Goal: Transaction & Acquisition: Purchase product/service

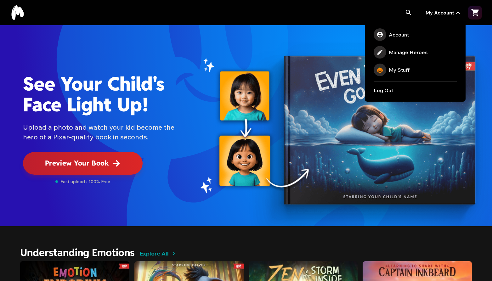
click at [445, 12] on span "My Account" at bounding box center [440, 13] width 29 height 8
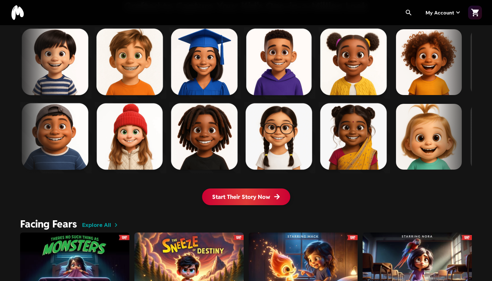
scroll to position [378, 0]
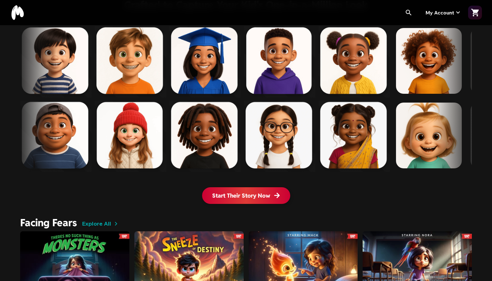
click at [254, 194] on span "Start Their Story Now" at bounding box center [246, 195] width 68 height 8
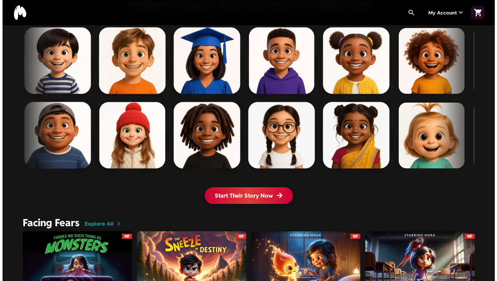
scroll to position [0, 0]
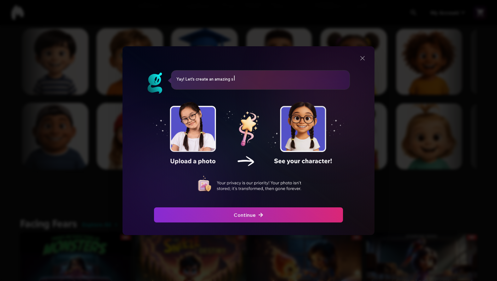
drag, startPoint x: 250, startPoint y: 208, endPoint x: 250, endPoint y: 205, distance: 3.2
click at [251, 206] on div "Yay! Let's create an amazing story! First, we are going to upload a photo of yo…" at bounding box center [248, 140] width 228 height 170
click at [245, 212] on span "Continue" at bounding box center [249, 215] width 30 height 8
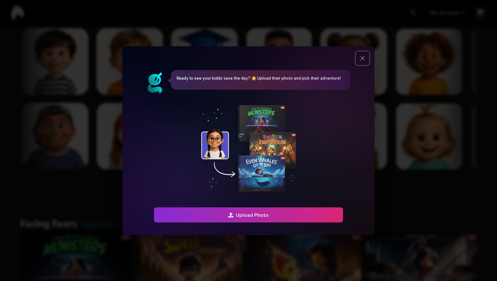
click at [365, 59] on icon "Close" at bounding box center [362, 58] width 8 height 8
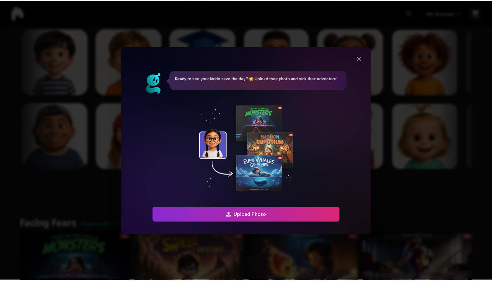
scroll to position [377, 0]
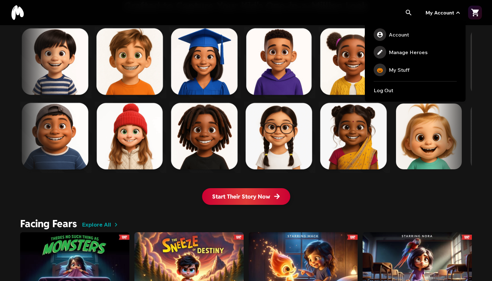
click at [447, 15] on span "My Account" at bounding box center [440, 13] width 29 height 8
click at [386, 71] on span "🎃" at bounding box center [380, 70] width 13 height 13
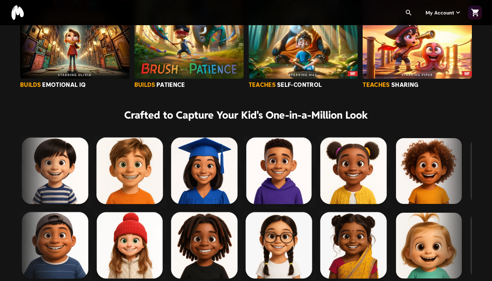
scroll to position [346, 0]
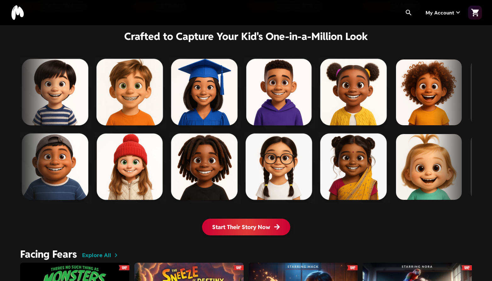
click at [234, 220] on button "Start Their Story Now" at bounding box center [246, 227] width 88 height 17
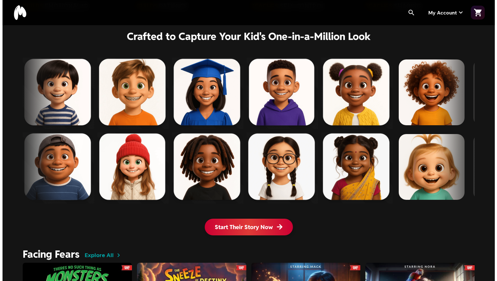
scroll to position [0, 0]
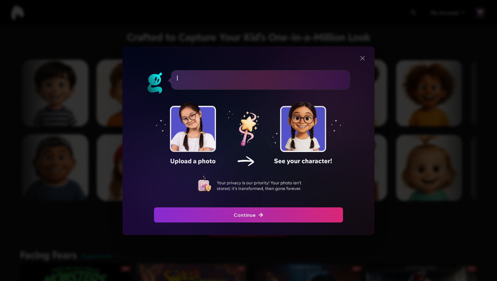
click at [234, 226] on div at bounding box center [248, 230] width 228 height 10
click at [155, 215] on div "button" at bounding box center [59, 214] width 192 height 15
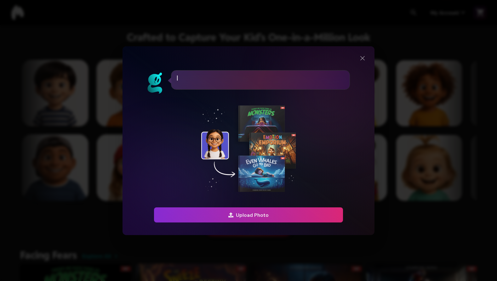
click at [268, 214] on span "Upload Photo" at bounding box center [248, 215] width 40 height 8
click at [364, 59] on icon "Close" at bounding box center [362, 58] width 8 height 8
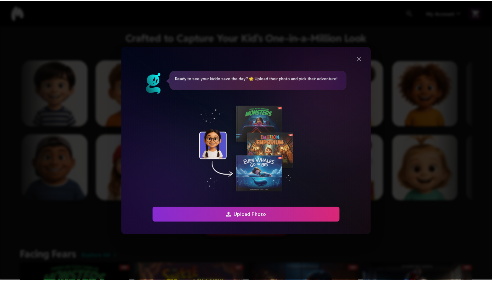
scroll to position [346, 0]
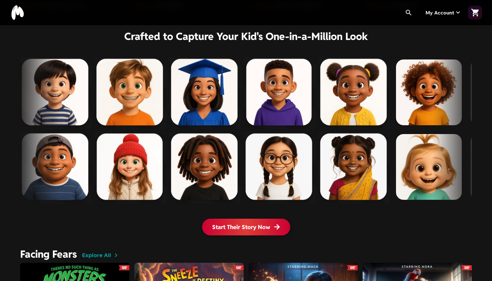
click at [439, 13] on span "My Account" at bounding box center [440, 13] width 29 height 8
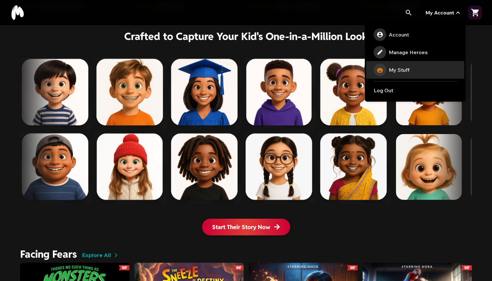
click at [399, 75] on link "🎃 My Stuff" at bounding box center [415, 70] width 98 height 18
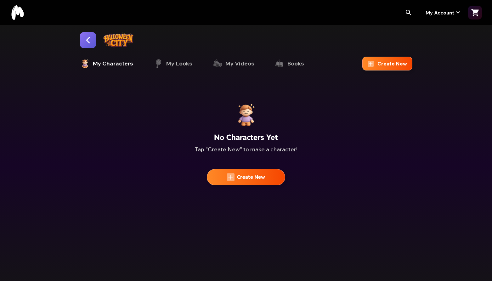
click at [109, 66] on span "My Characters" at bounding box center [113, 63] width 41 height 9
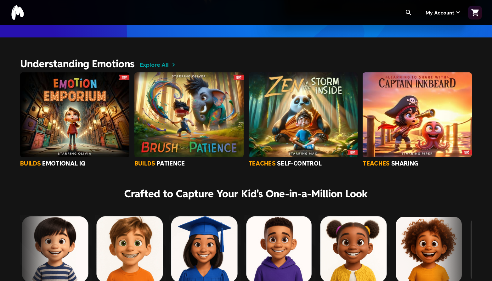
scroll to position [346, 0]
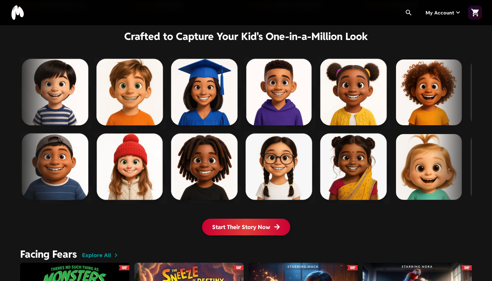
click at [233, 230] on span "Start Their Story Now" at bounding box center [246, 227] width 68 height 8
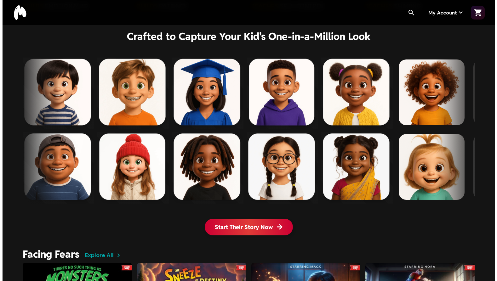
scroll to position [0, 0]
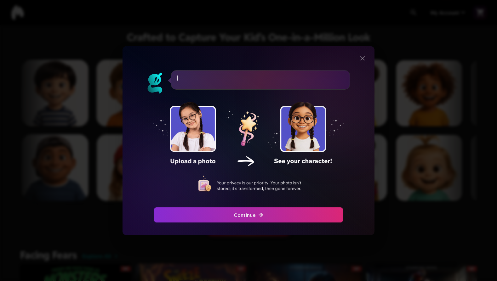
click at [250, 217] on span "Continue" at bounding box center [249, 215] width 30 height 8
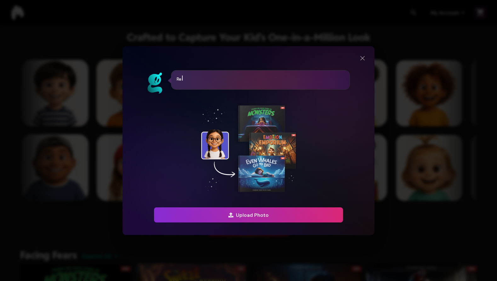
click at [254, 217] on span "Upload Photo" at bounding box center [248, 215] width 40 height 8
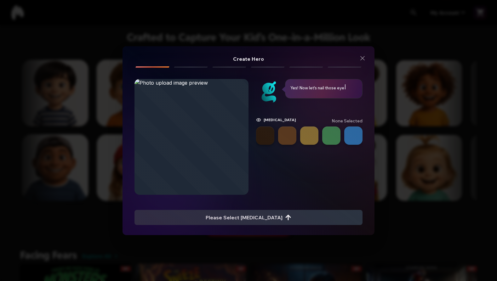
click at [351, 135] on button "button" at bounding box center [353, 136] width 18 height 18
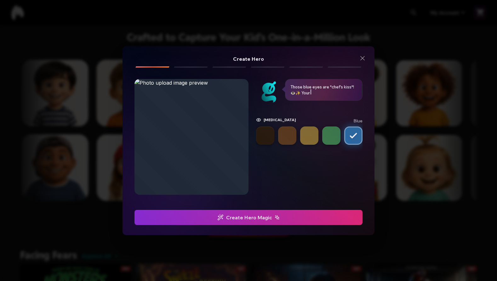
click at [244, 219] on span "Create Hero Magic" at bounding box center [248, 218] width 62 height 8
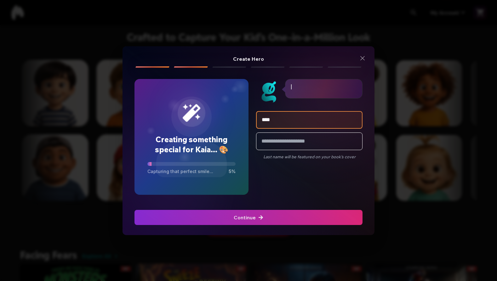
type input "****"
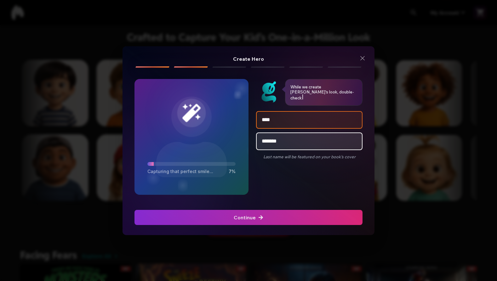
type input "*******"
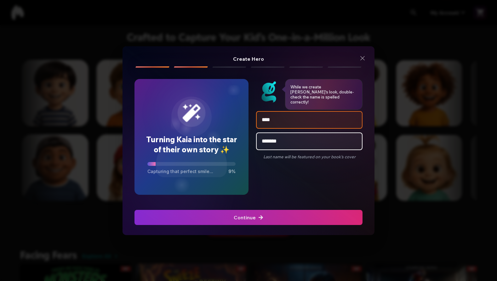
click at [136, 223] on div "button" at bounding box center [20, 217] width 231 height 15
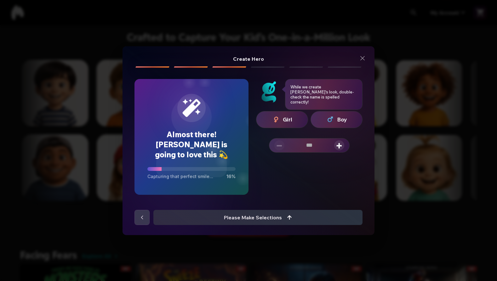
click at [279, 121] on img "button" at bounding box center [276, 120] width 8 height 8
click at [340, 146] on span "+" at bounding box center [339, 145] width 6 height 10
click at [338, 145] on span "+" at bounding box center [339, 145] width 6 height 10
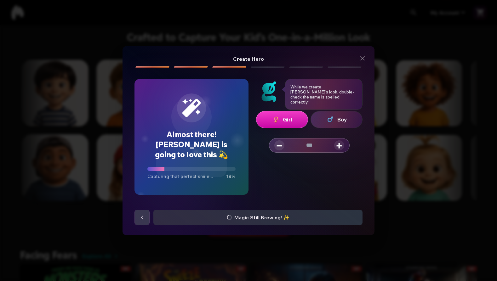
type input "*"
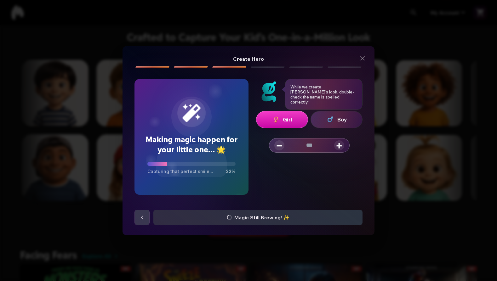
click at [312, 178] on div "Girl Boy − * +" at bounding box center [309, 158] width 106 height 94
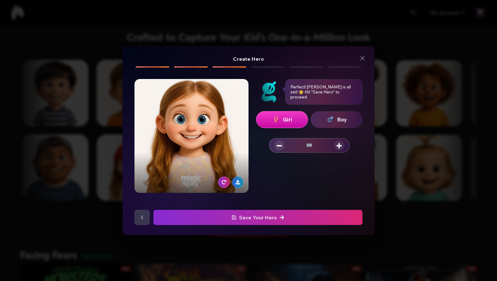
click at [349, 214] on div "submit" at bounding box center [455, 217] width 212 height 15
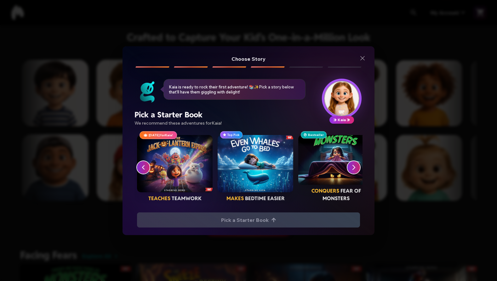
click at [185, 176] on div "button" at bounding box center [175, 163] width 76 height 57
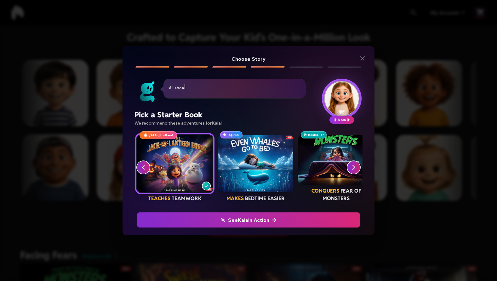
click at [241, 222] on span "See Kaia in Action" at bounding box center [248, 220] width 215 height 8
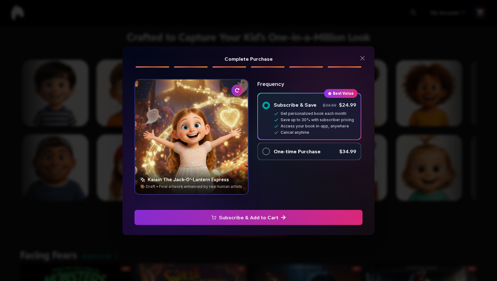
click at [268, 152] on div "button" at bounding box center [266, 152] width 8 height 8
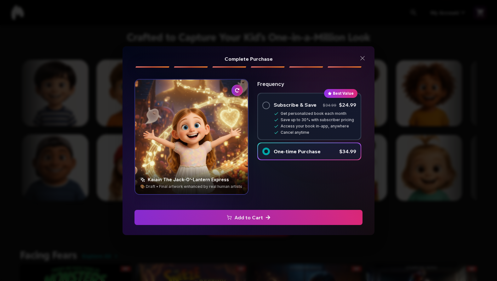
click at [266, 105] on div "button" at bounding box center [266, 106] width 8 height 8
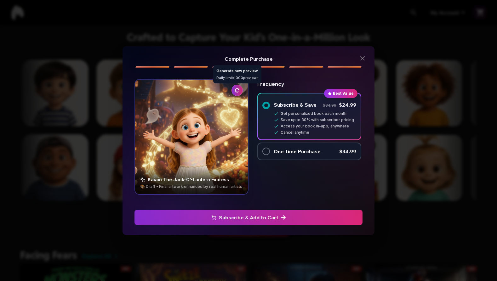
click at [235, 91] on icon "button" at bounding box center [237, 90] width 4 height 4
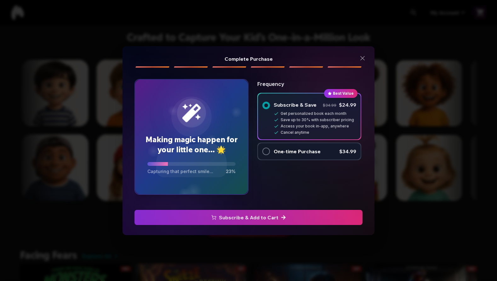
click at [277, 181] on div "Making Kaia the star of the show... ⭐ Creating character artwork... 40 % Freque…" at bounding box center [309, 140] width 106 height 128
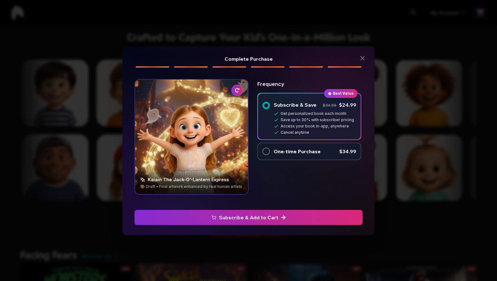
click at [237, 215] on span "Subscribe & Add to Cart" at bounding box center [248, 218] width 228 height 8
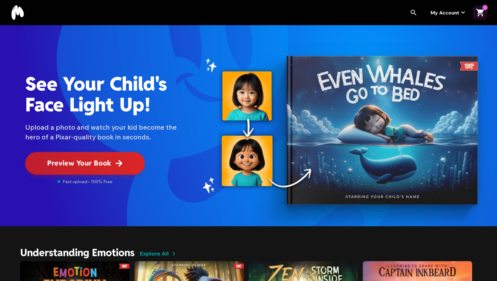
scroll to position [346, 0]
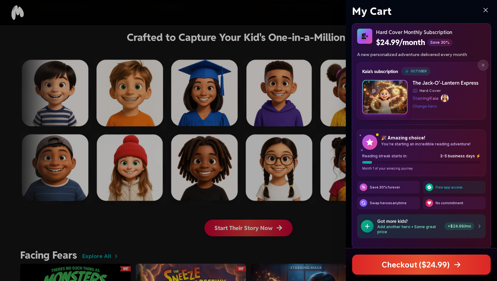
click at [313, 217] on div at bounding box center [248, 140] width 497 height 281
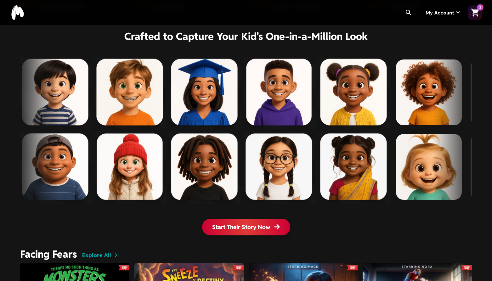
click at [478, 9] on div "2" at bounding box center [480, 7] width 7 height 7
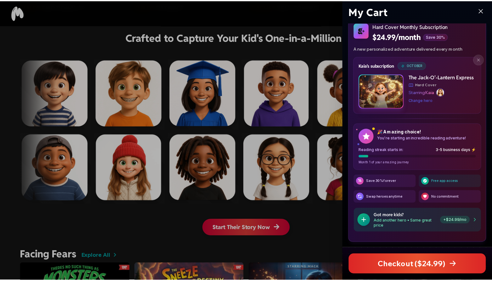
scroll to position [0, 0]
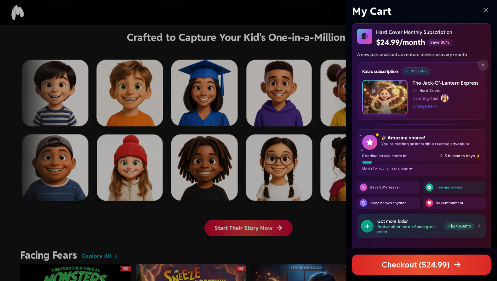
click at [324, 52] on div at bounding box center [248, 140] width 497 height 281
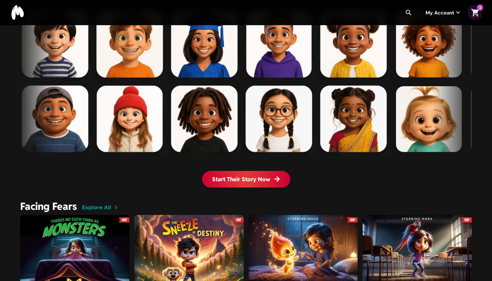
scroll to position [472, 0]
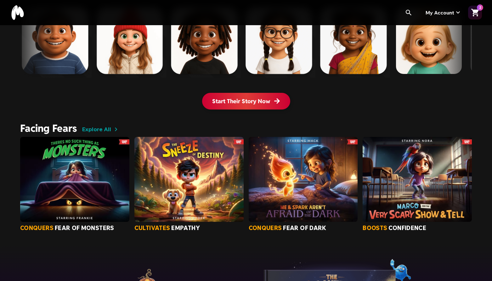
click at [98, 127] on span "Explore All" at bounding box center [96, 129] width 29 height 9
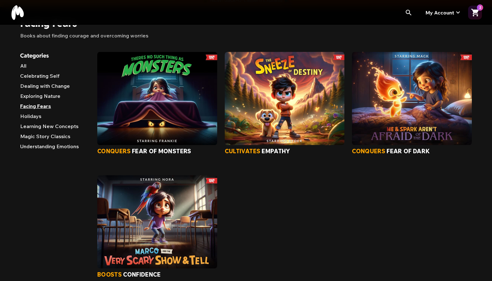
scroll to position [31, 0]
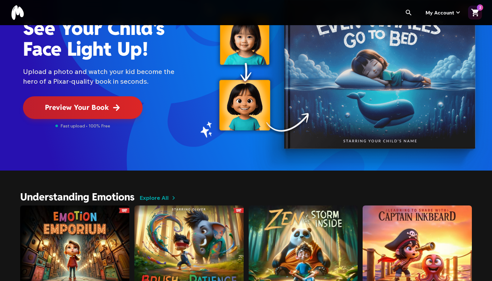
scroll to position [157, 0]
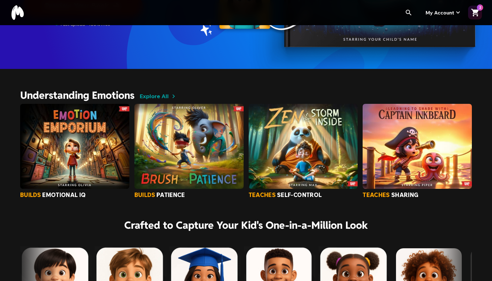
click at [153, 95] on span "Explore All" at bounding box center [153, 96] width 29 height 9
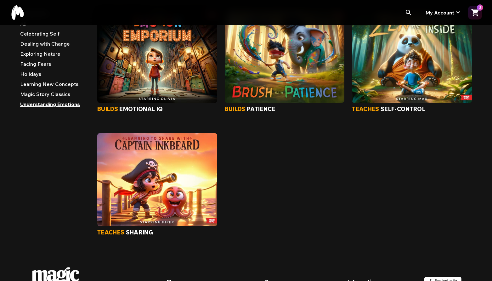
scroll to position [63, 0]
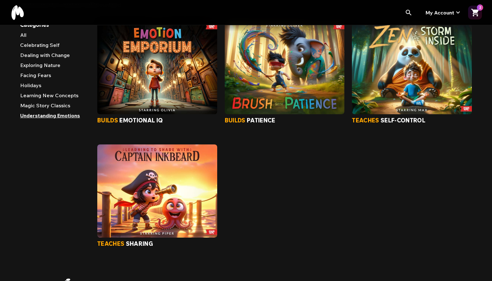
click at [278, 83] on img "Book Brush With Patience" at bounding box center [285, 67] width 120 height 93
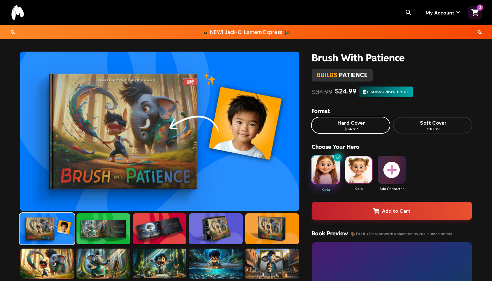
click at [362, 179] on div at bounding box center [358, 169] width 27 height 27
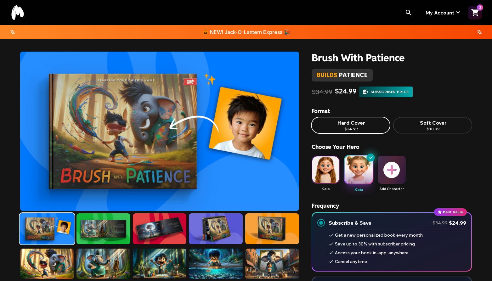
click at [347, 128] on p "$24.99" at bounding box center [351, 129] width 13 height 5
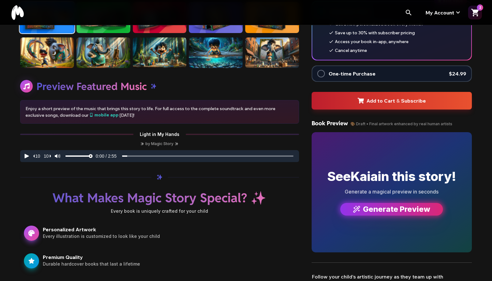
scroll to position [220, 0]
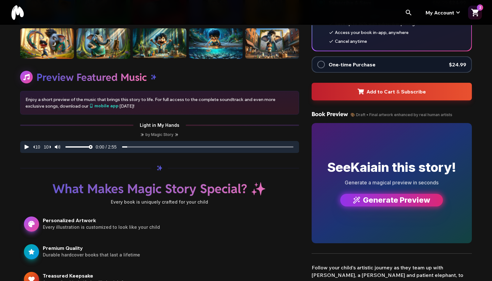
click at [375, 200] on span "Generate Preview" at bounding box center [391, 200] width 77 height 10
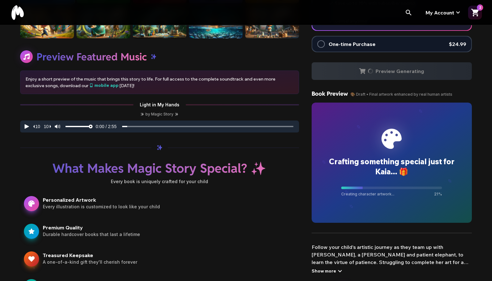
scroll to position [252, 0]
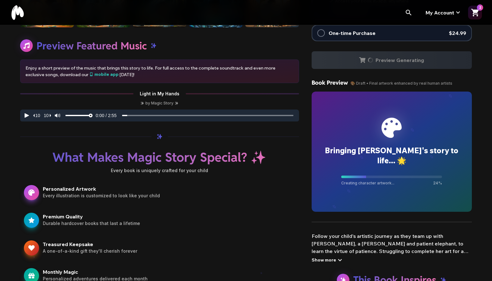
click at [329, 260] on div "Show more" at bounding box center [328, 260] width 32 height 8
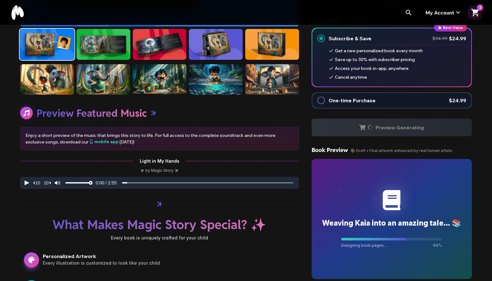
scroll to position [220, 0]
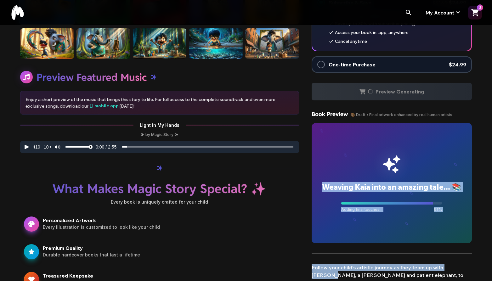
drag, startPoint x: 426, startPoint y: 226, endPoint x: 478, endPoint y: 260, distance: 62.9
click at [478, 260] on div "Preview Featured Music Enjoy a short preview of the music that brings this stor…" at bounding box center [246, 107] width 492 height 552
click at [477, 260] on div "Preview Featured Music Enjoy a short preview of the music that brings this stor…" at bounding box center [246, 107] width 492 height 552
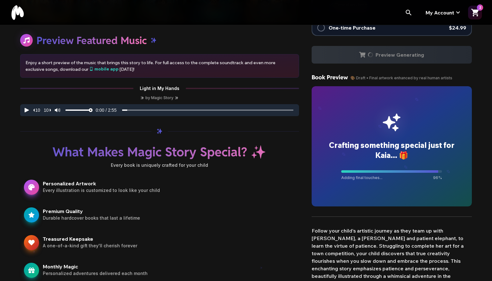
scroll to position [252, 0]
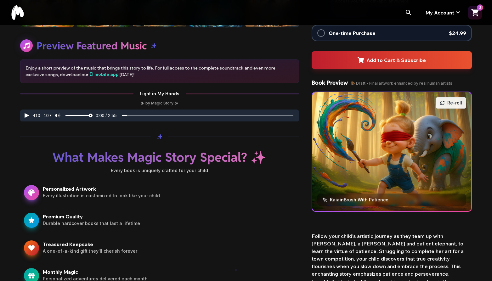
click at [271, 179] on div "What Makes Magic Story Special? ✨ Every book is uniquely crafted for your child…" at bounding box center [159, 242] width 279 height 184
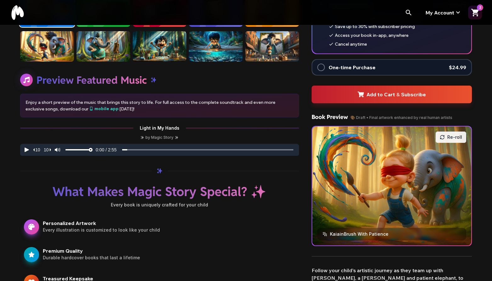
scroll to position [94, 0]
